Goal: Information Seeking & Learning: Learn about a topic

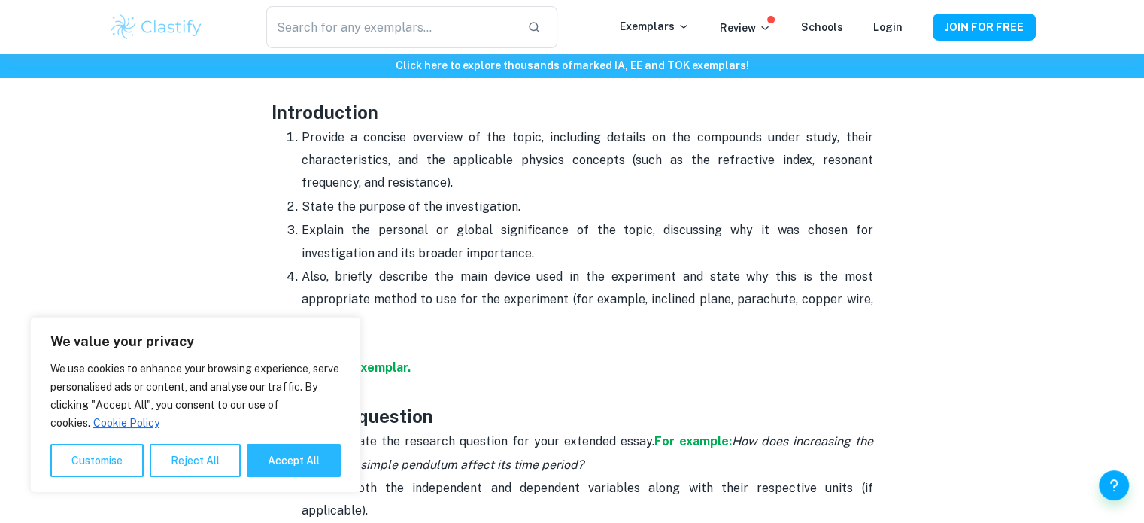
scroll to position [917, 0]
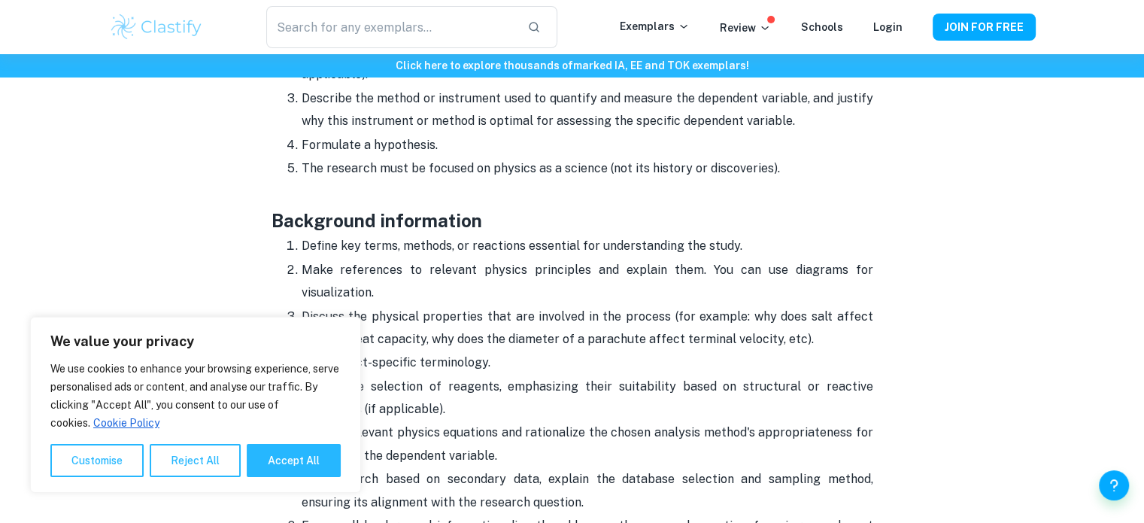
scroll to position [1516, 0]
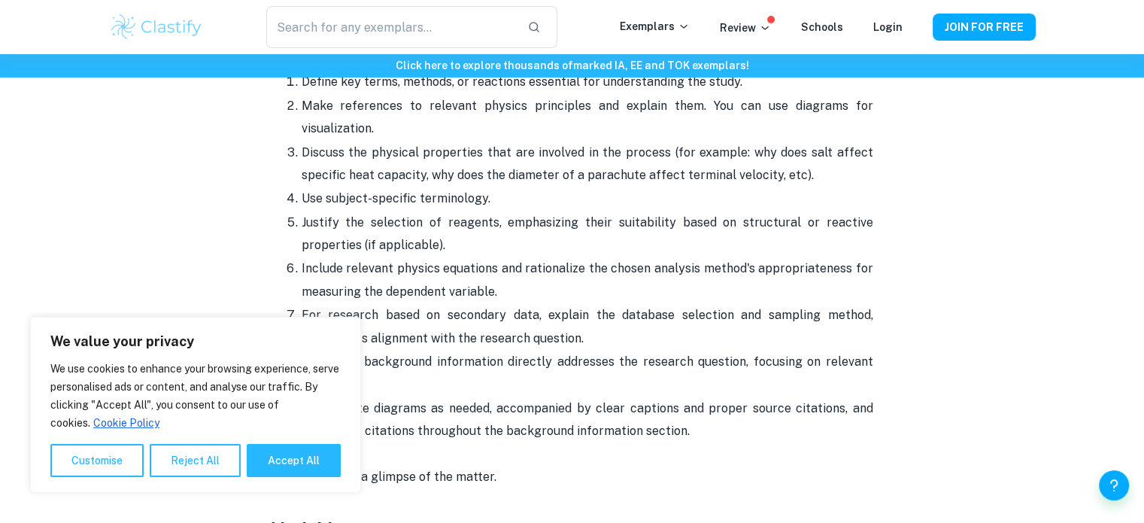
click at [194, 469] on button "Reject All" at bounding box center [195, 460] width 91 height 33
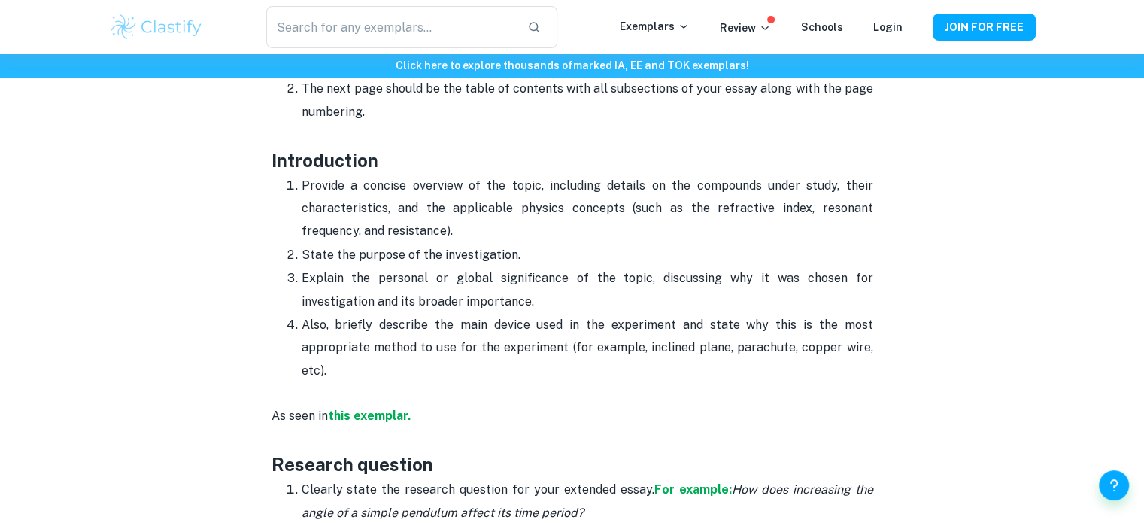
scroll to position [881, 0]
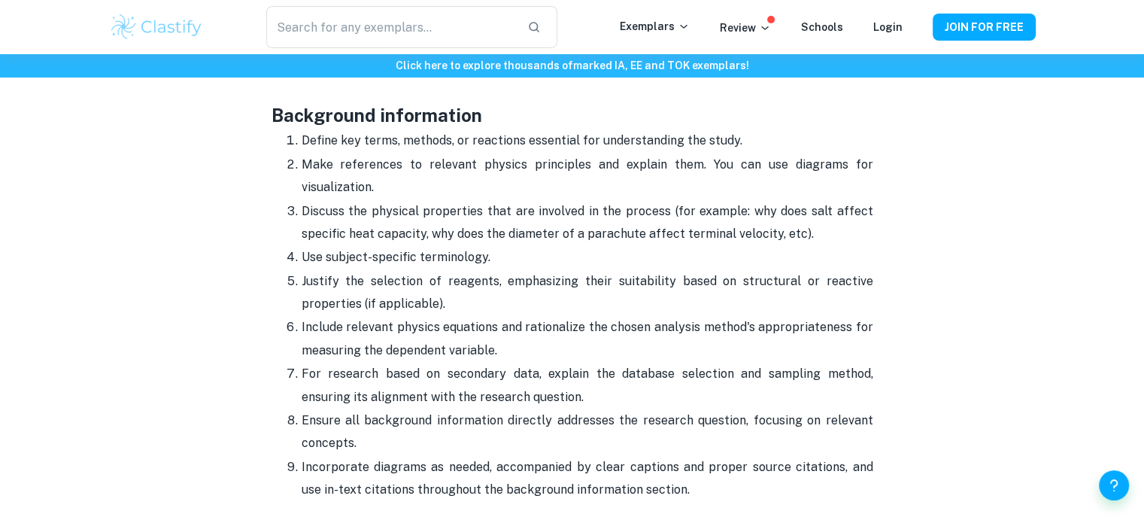
scroll to position [1456, 0]
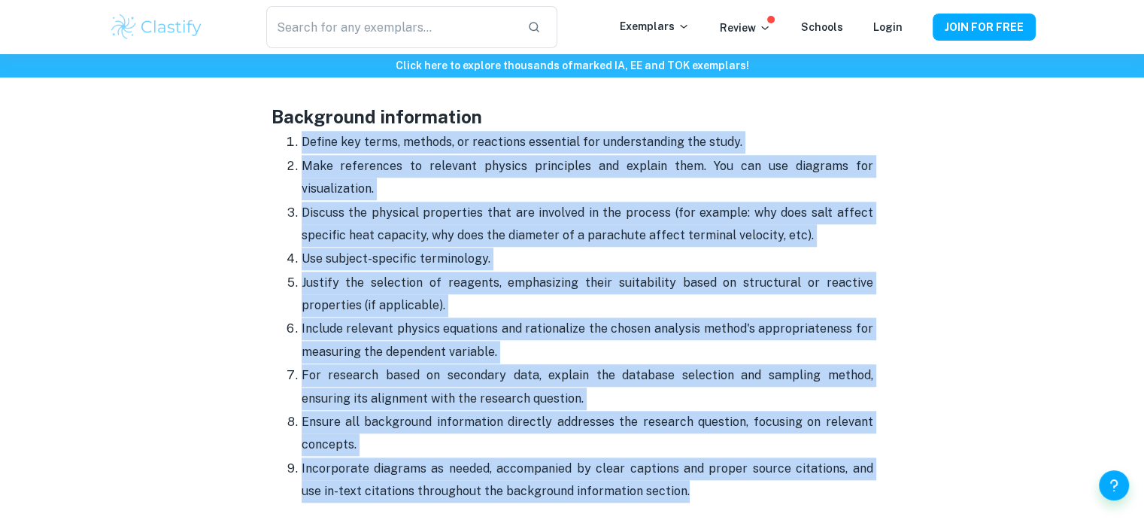
drag, startPoint x: 280, startPoint y: 116, endPoint x: 675, endPoint y: 471, distance: 531.5
click at [675, 471] on ol "Define key terms, methods, or reactions essential for understanding the study. …" at bounding box center [572, 316] width 602 height 372
drag, startPoint x: 286, startPoint y: 115, endPoint x: 739, endPoint y: 485, distance: 585.3
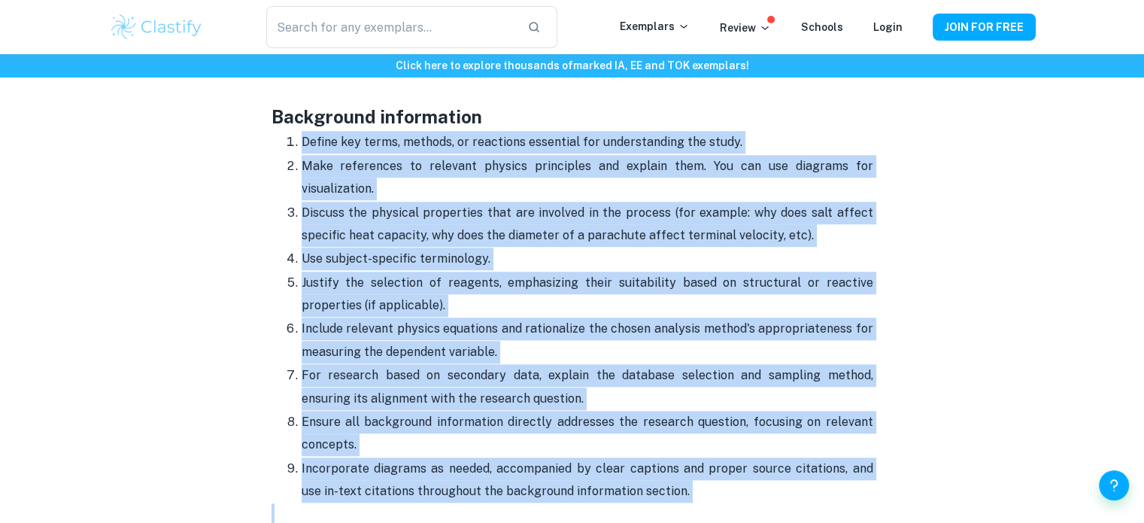
copy ol "Loremi dol sitam, consect, ad elitseddo eiusmodte inc utlaboreetdol mag aliqu. …"
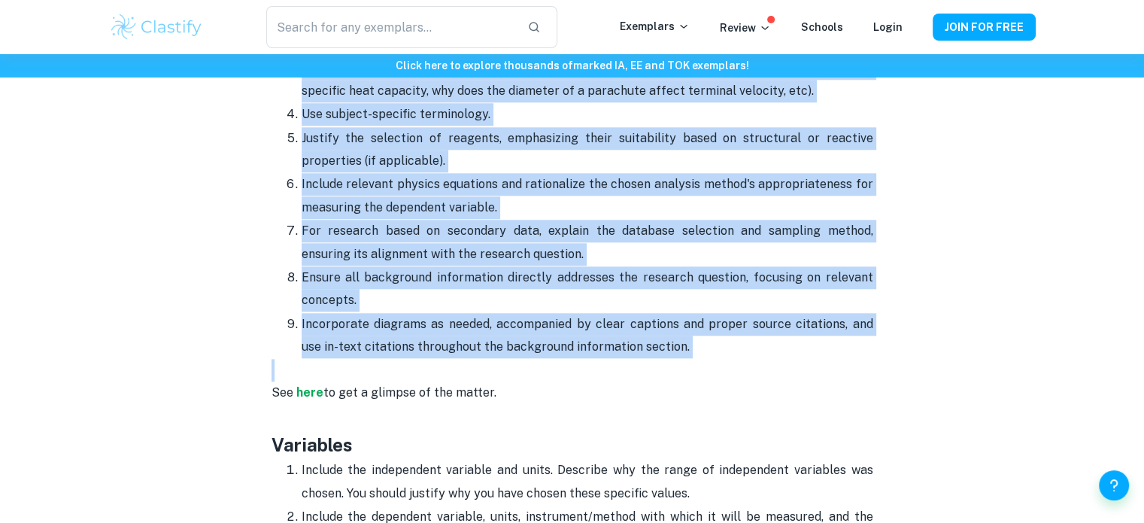
scroll to position [1603, 0]
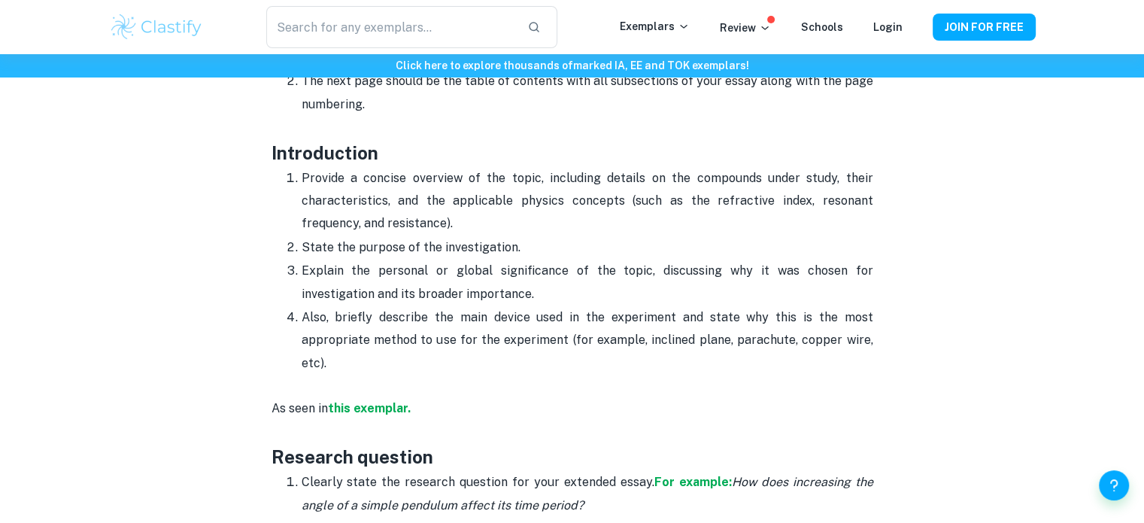
scroll to position [847, 0]
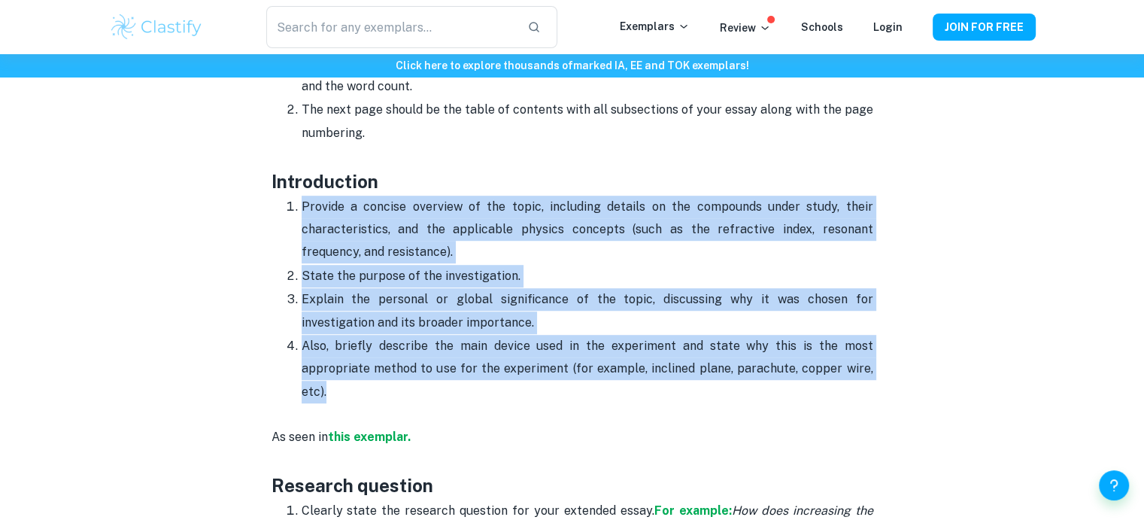
drag, startPoint x: 304, startPoint y: 204, endPoint x: 447, endPoint y: 399, distance: 241.6
click at [447, 399] on ol "Provide a concise overview of the topic, including details on the compounds und…" at bounding box center [572, 299] width 602 height 209
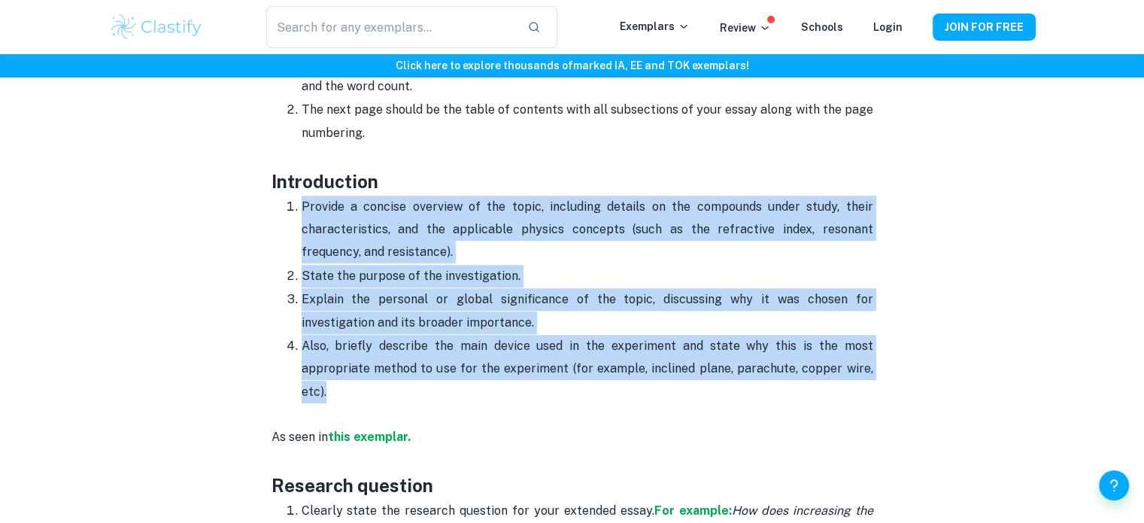
click at [709, 76] on div "Click here to explore thousands of marked IA, EE and TOK exemplars !" at bounding box center [572, 65] width 1144 height 23
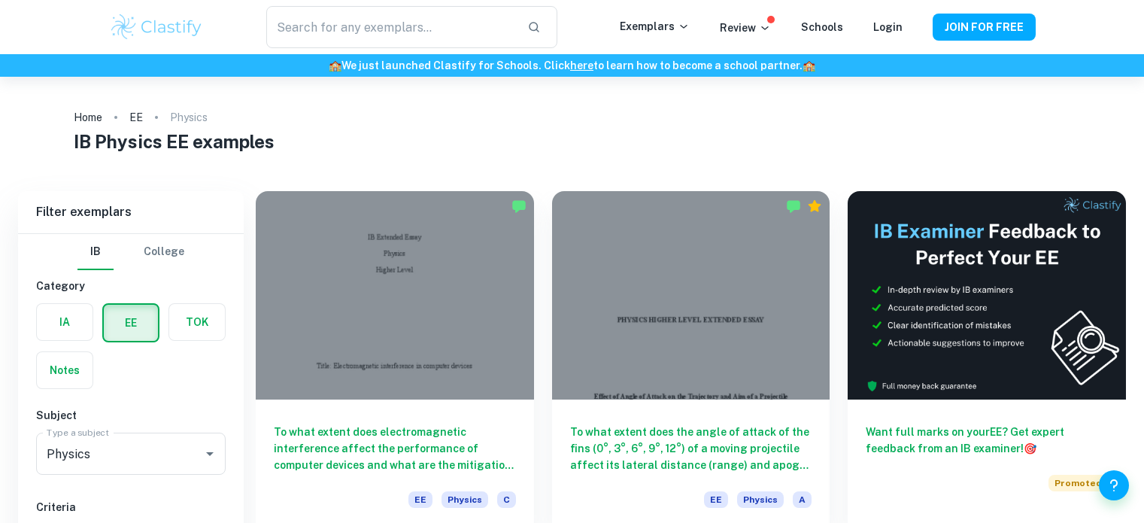
scroll to position [75, 0]
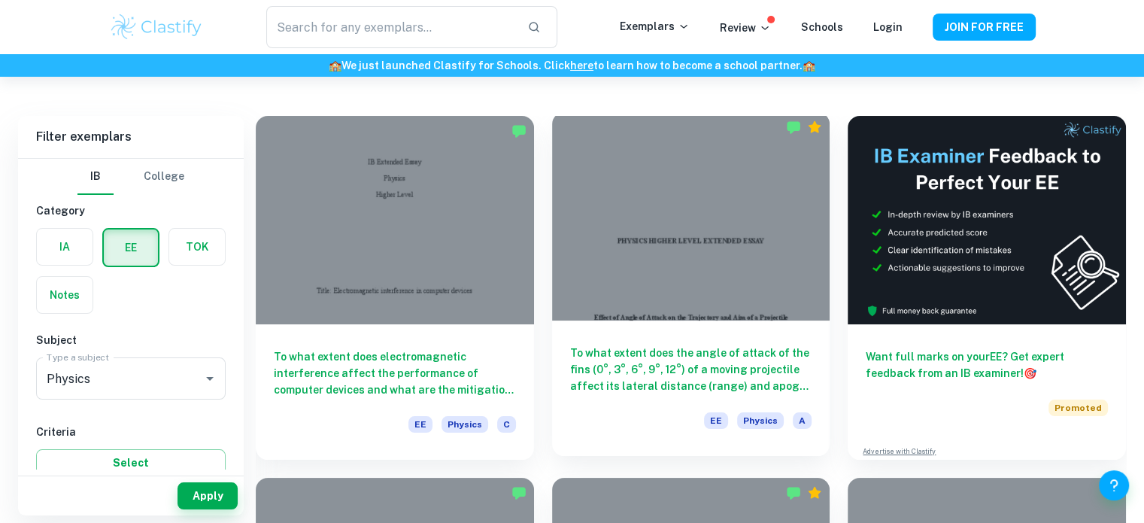
click at [629, 192] on div at bounding box center [691, 216] width 278 height 208
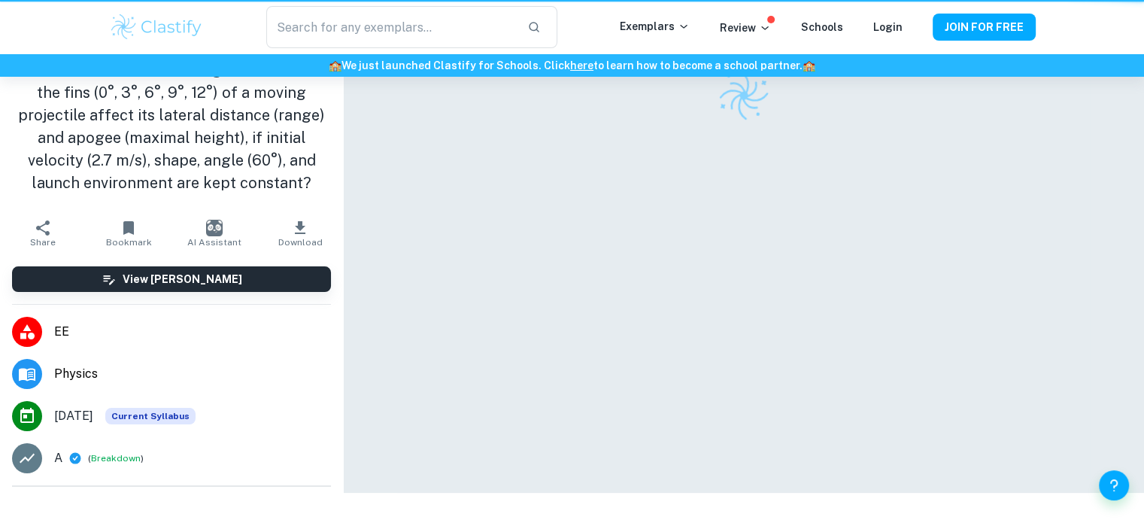
click at [629, 122] on div at bounding box center [743, 95] width 693 height 53
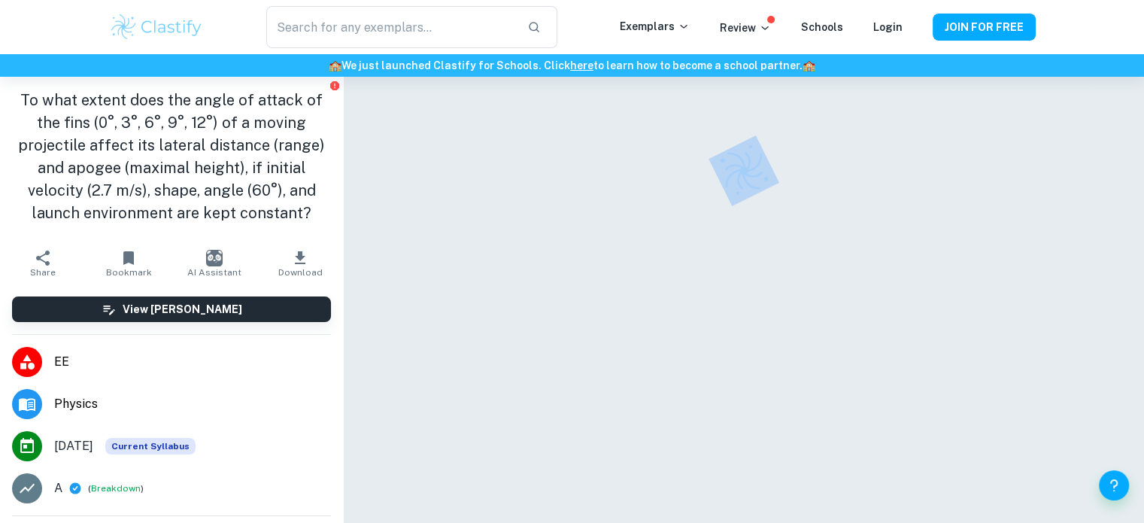
click at [629, 192] on div at bounding box center [743, 170] width 693 height 53
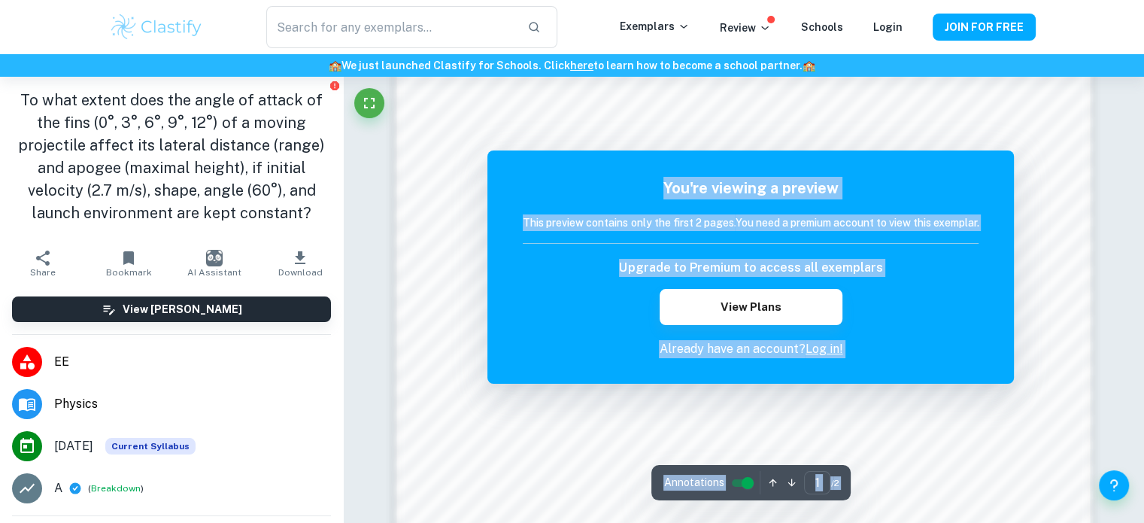
scroll to position [973, 0]
click at [818, 347] on link "Log in!" at bounding box center [824, 348] width 38 height 14
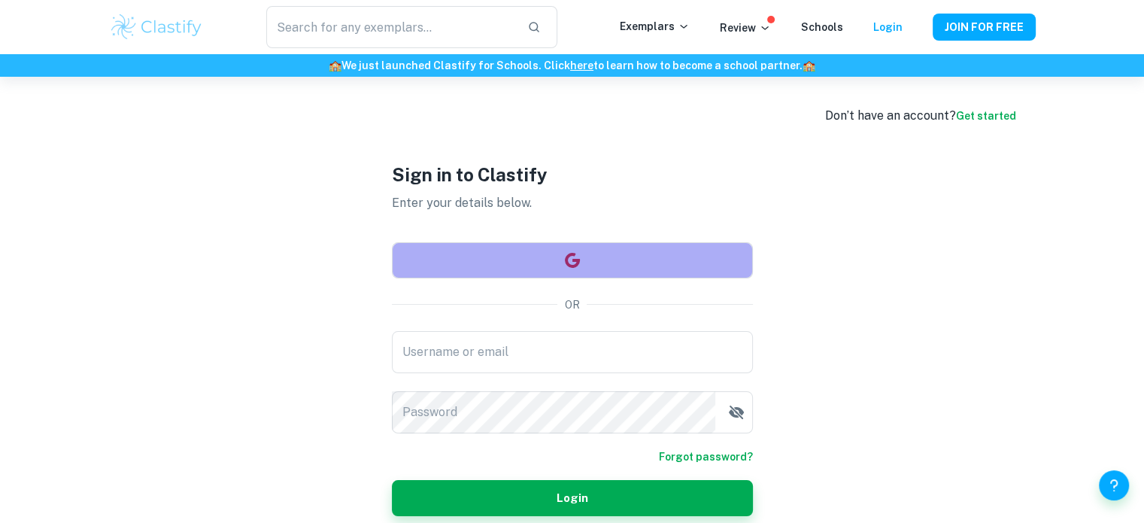
click at [675, 277] on button "button" at bounding box center [572, 260] width 361 height 36
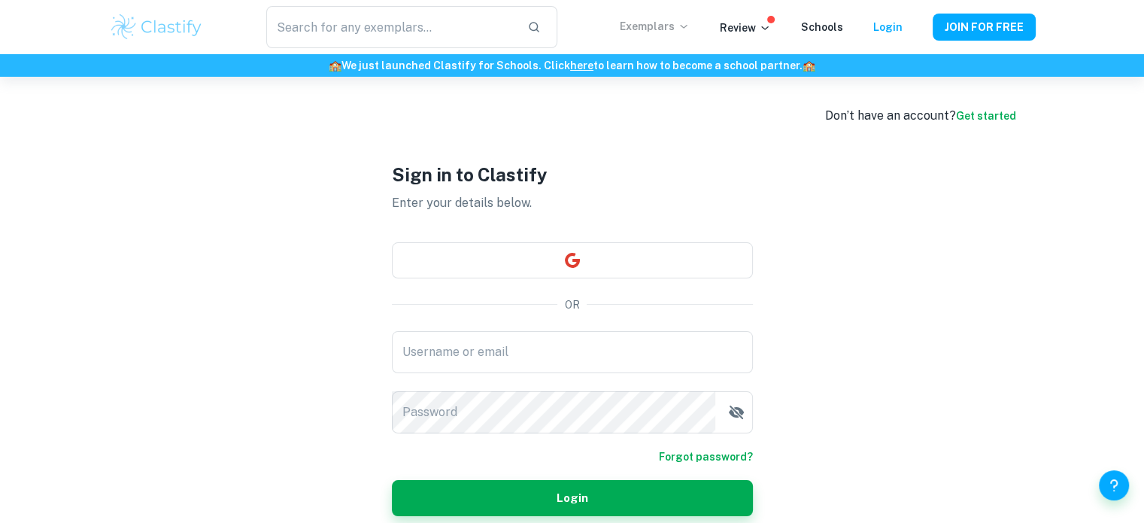
click at [632, 31] on p "Exemplars" at bounding box center [655, 26] width 70 height 17
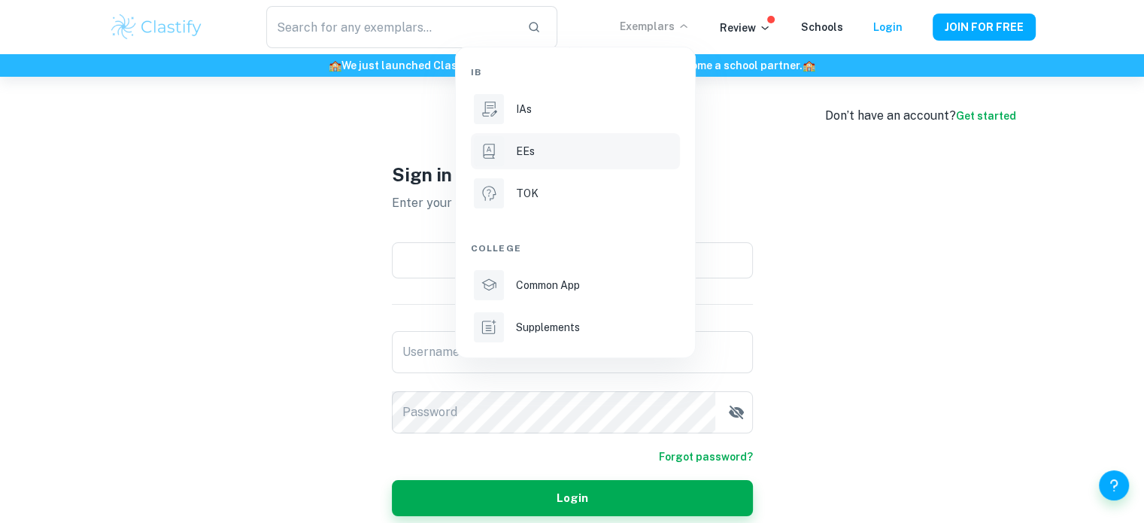
click at [513, 165] on li "EEs" at bounding box center [575, 151] width 209 height 36
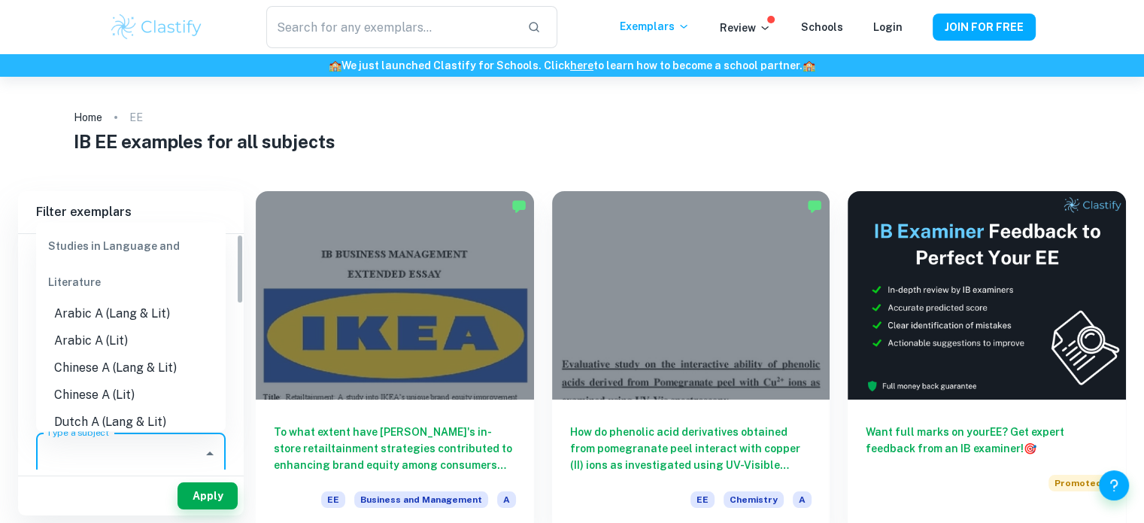
click at [146, 448] on input "Type a subject" at bounding box center [119, 453] width 153 height 29
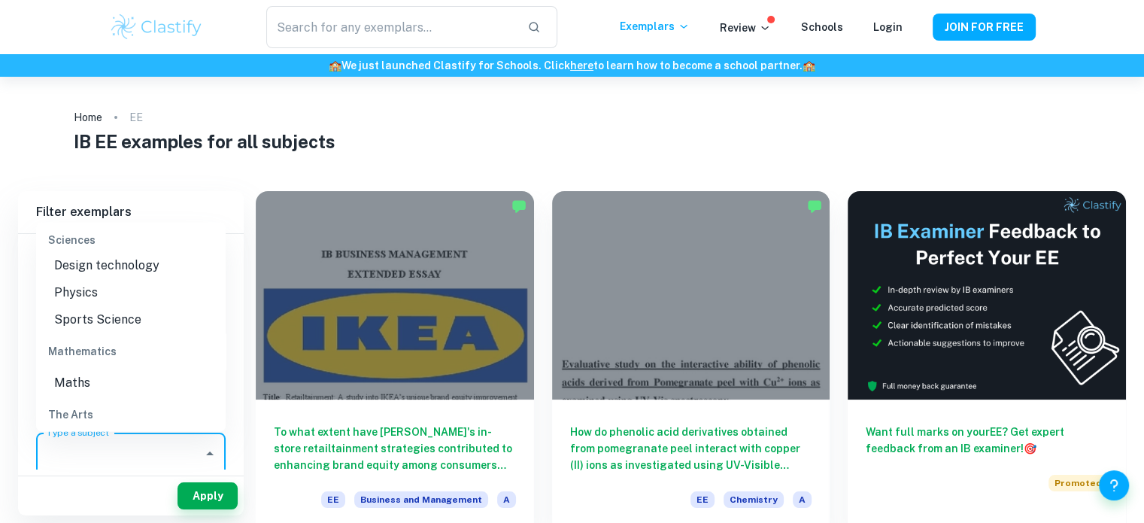
scroll to position [1803, 0]
click at [89, 302] on li "Physics" at bounding box center [131, 287] width 190 height 27
type input "Physics"
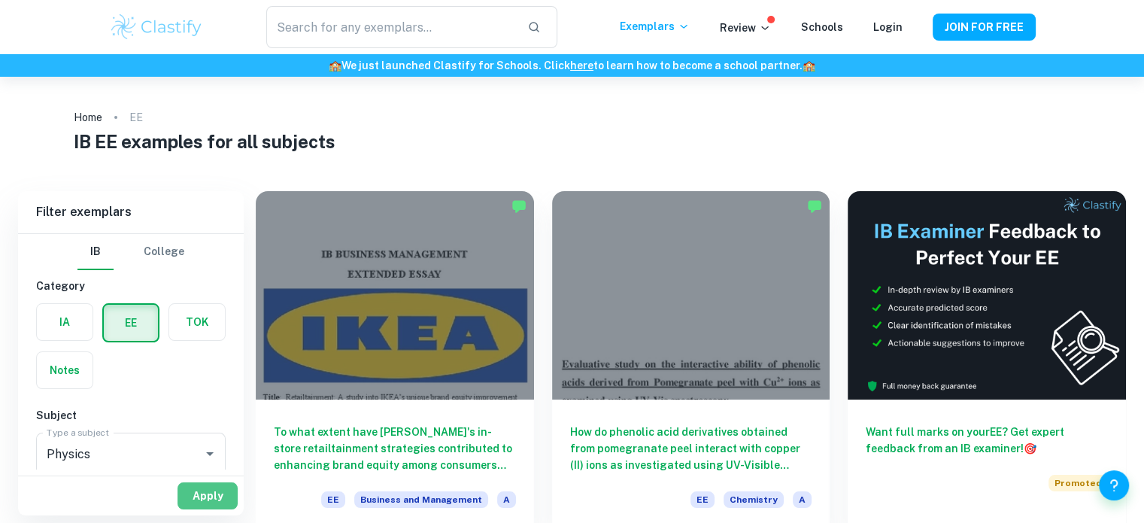
click at [208, 496] on button "Apply" at bounding box center [207, 495] width 60 height 27
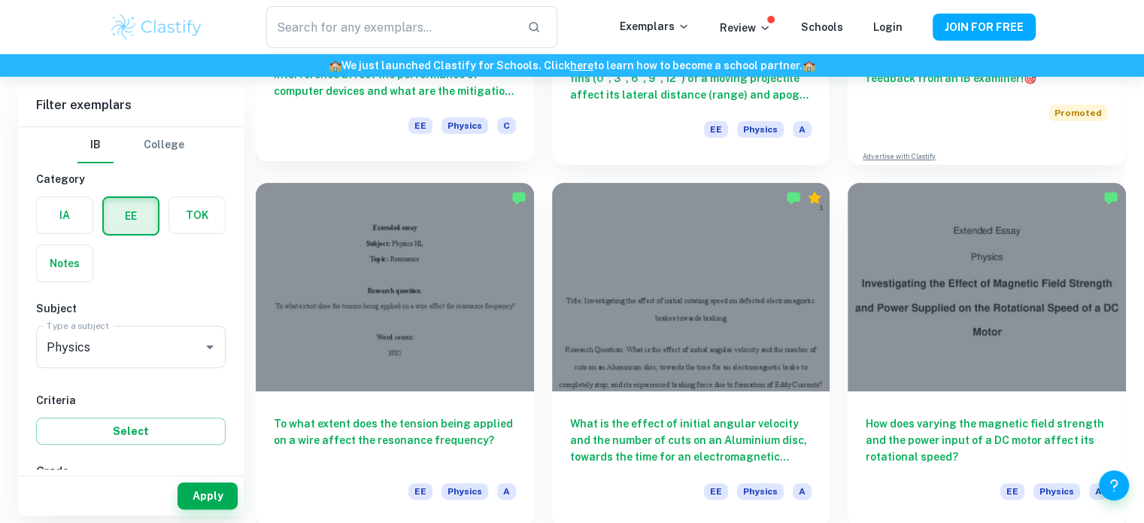
scroll to position [382, 0]
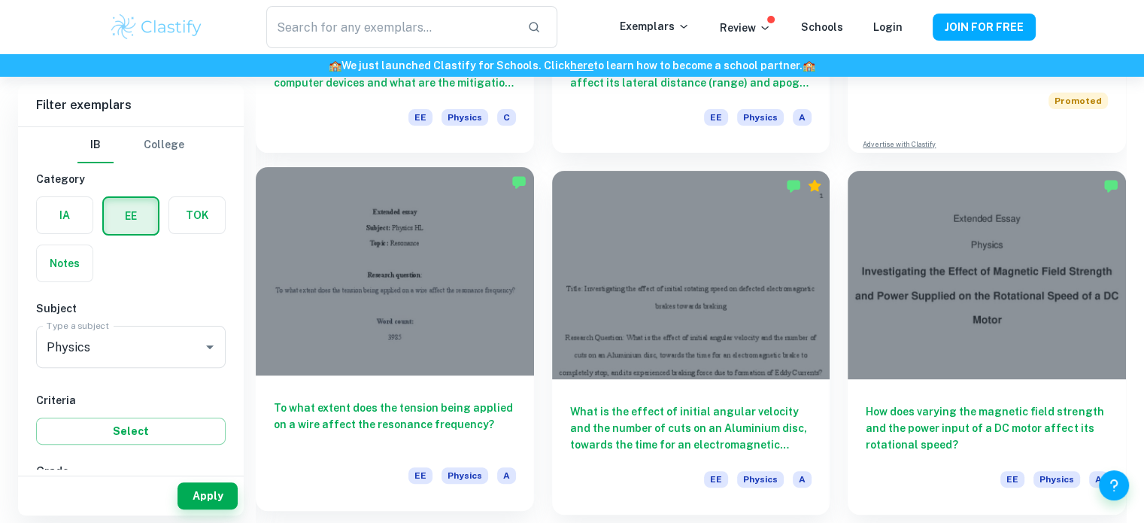
click at [429, 252] on div at bounding box center [395, 271] width 278 height 208
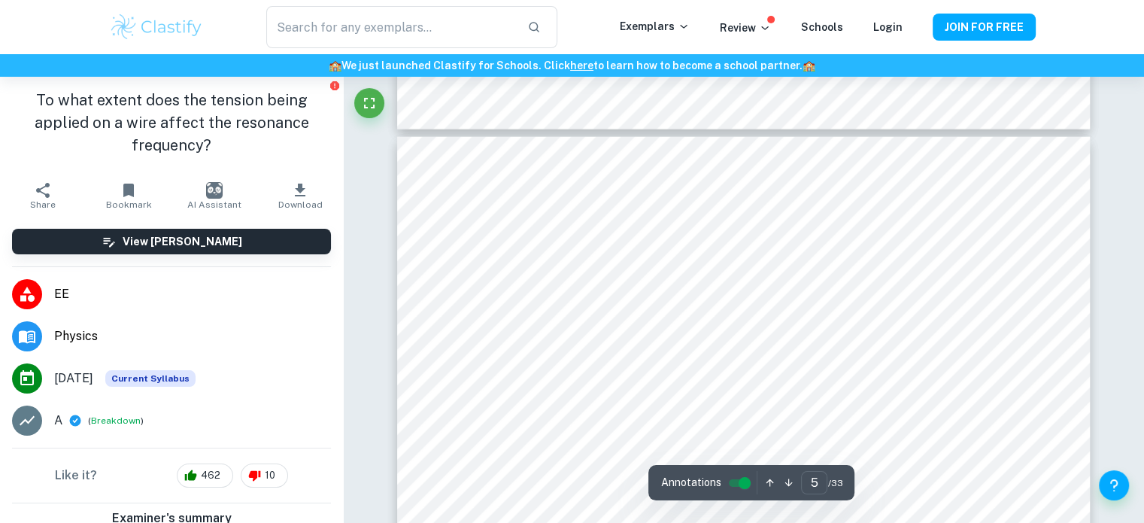
scroll to position [3795, 0]
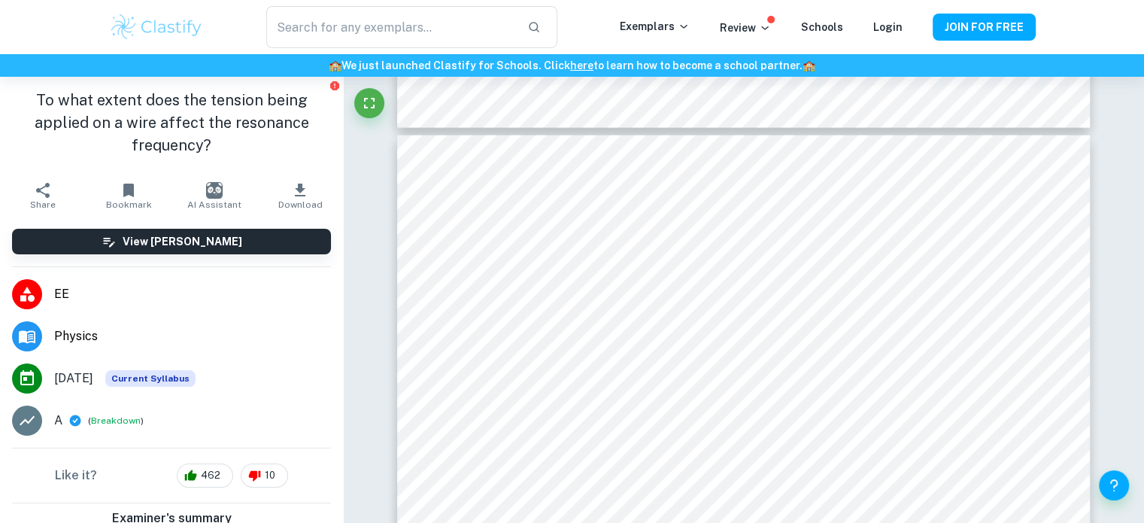
type input "4"
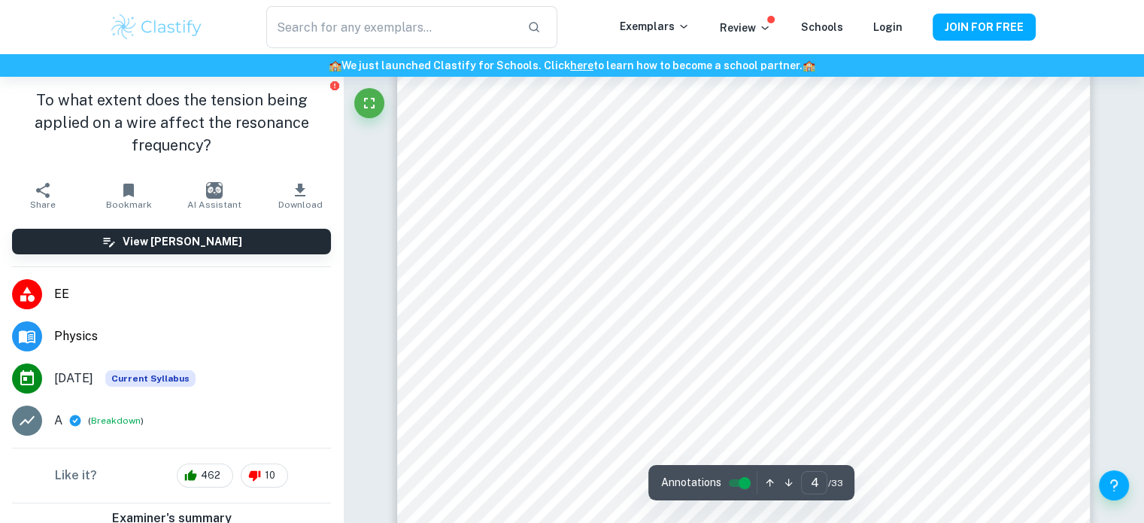
scroll to position [3050, 0]
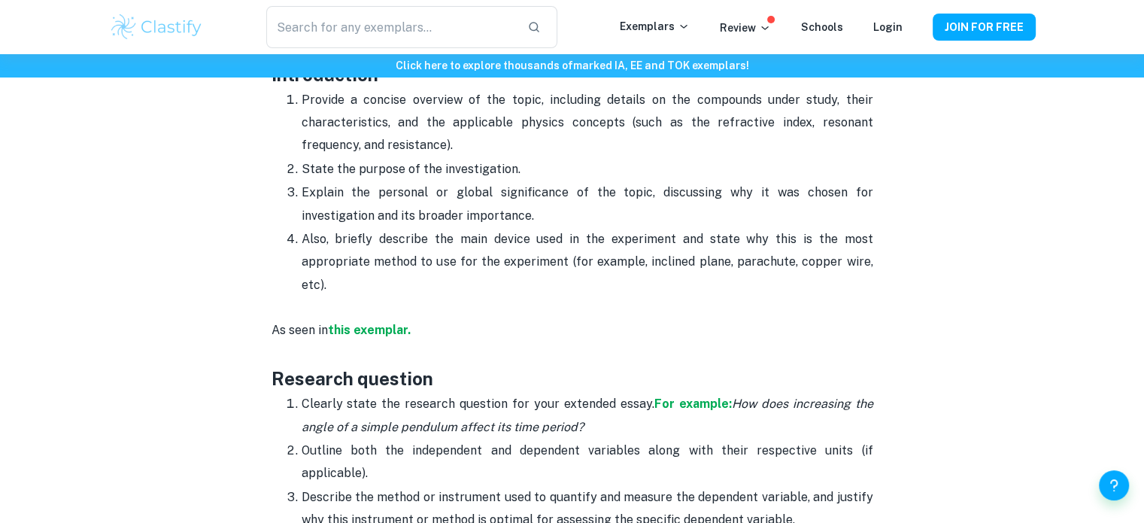
scroll to position [929, 0]
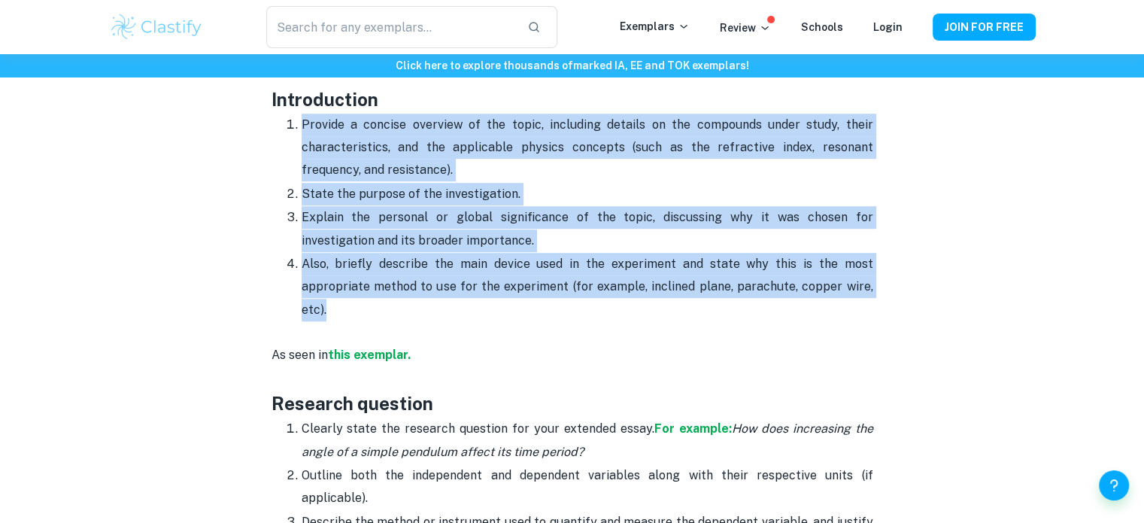
drag, startPoint x: 301, startPoint y: 117, endPoint x: 412, endPoint y: 302, distance: 216.5
click at [412, 302] on ol "Provide a concise overview of the topic, including details on the compounds und…" at bounding box center [572, 217] width 602 height 209
copy ol "Provide a concise overview of the topic, including details on the compounds und…"
